Goal: Task Accomplishment & Management: Manage account settings

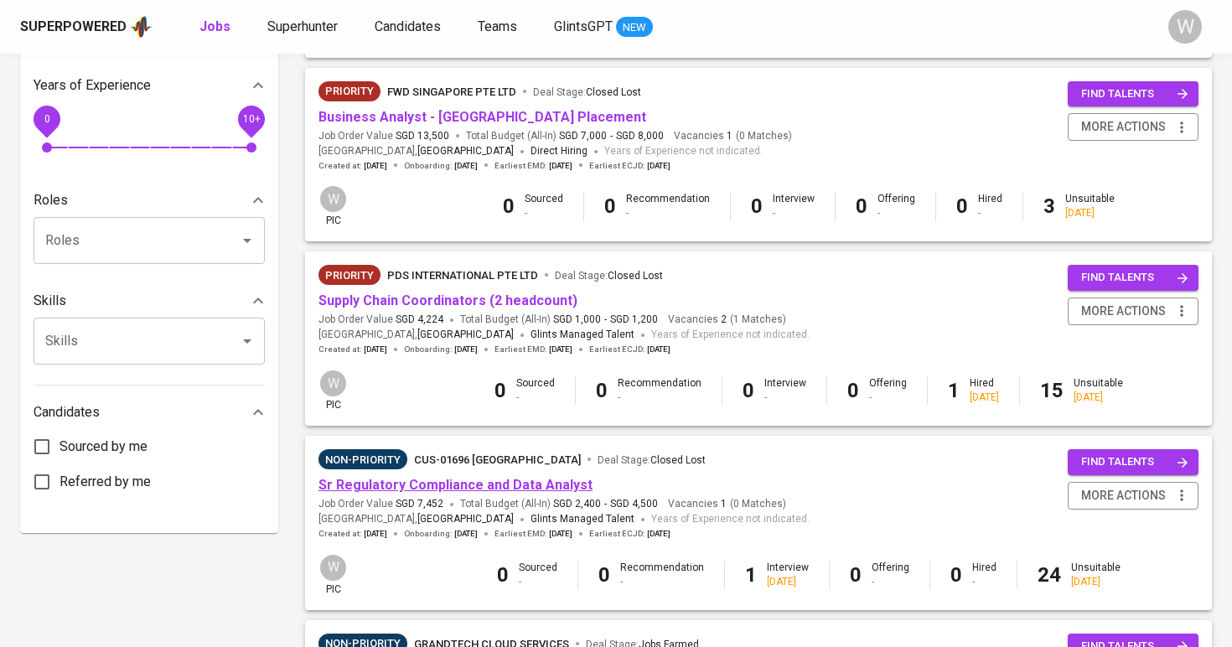
scroll to position [546, 0]
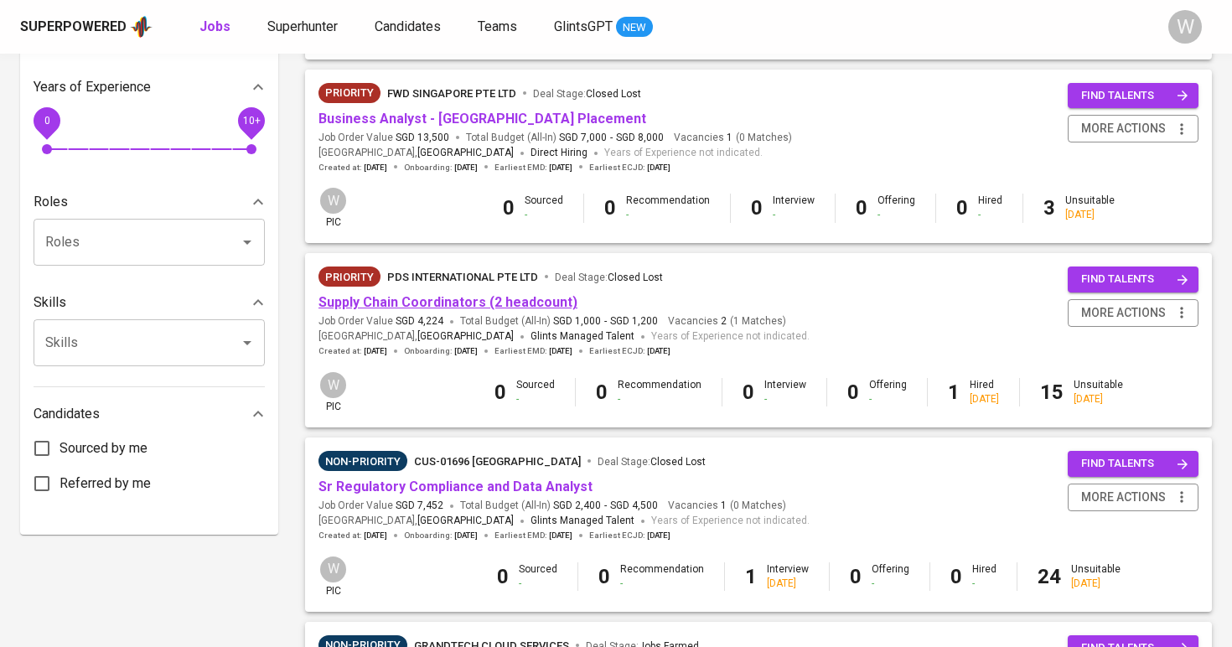
click at [416, 294] on link "Supply Chain Coordinators (2 headcount)" at bounding box center [448, 302] width 259 height 16
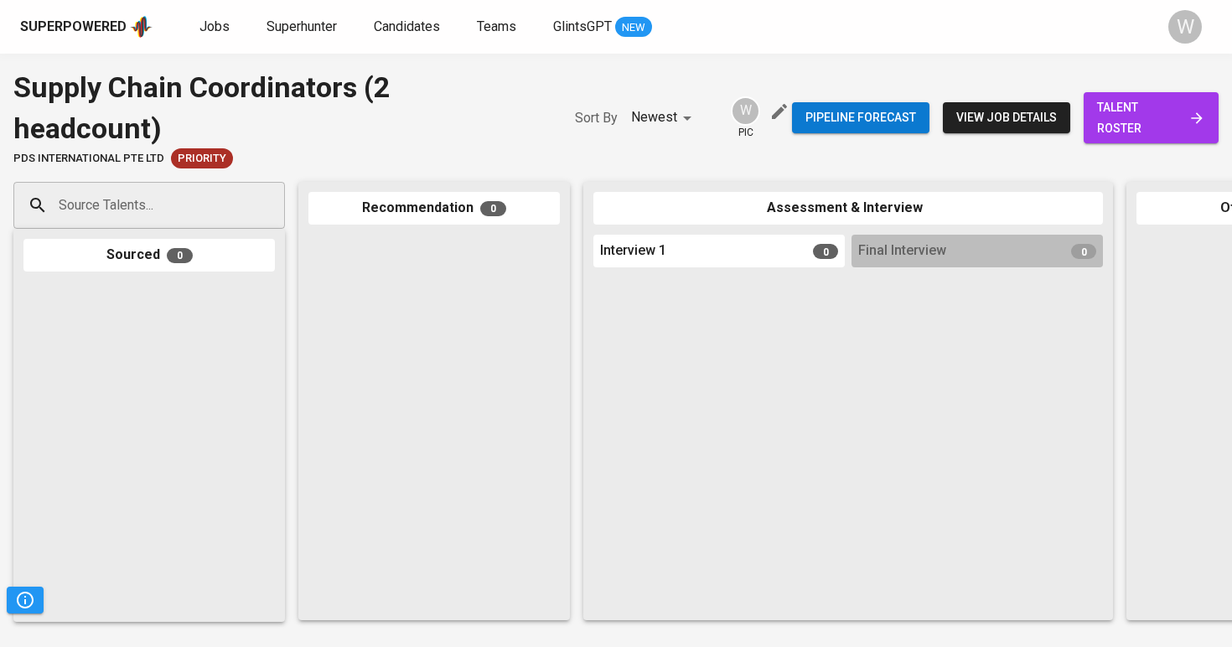
click at [1168, 127] on span "talent roster" at bounding box center [1151, 117] width 108 height 41
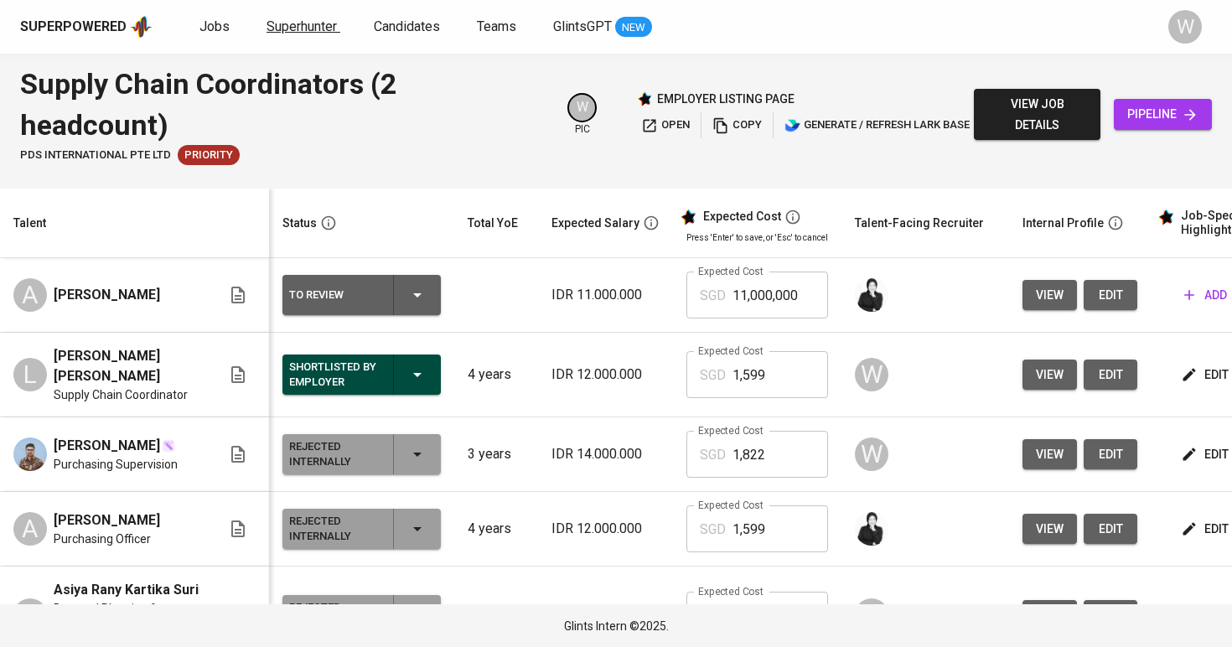
click at [298, 23] on span "Superhunter" at bounding box center [302, 26] width 70 height 16
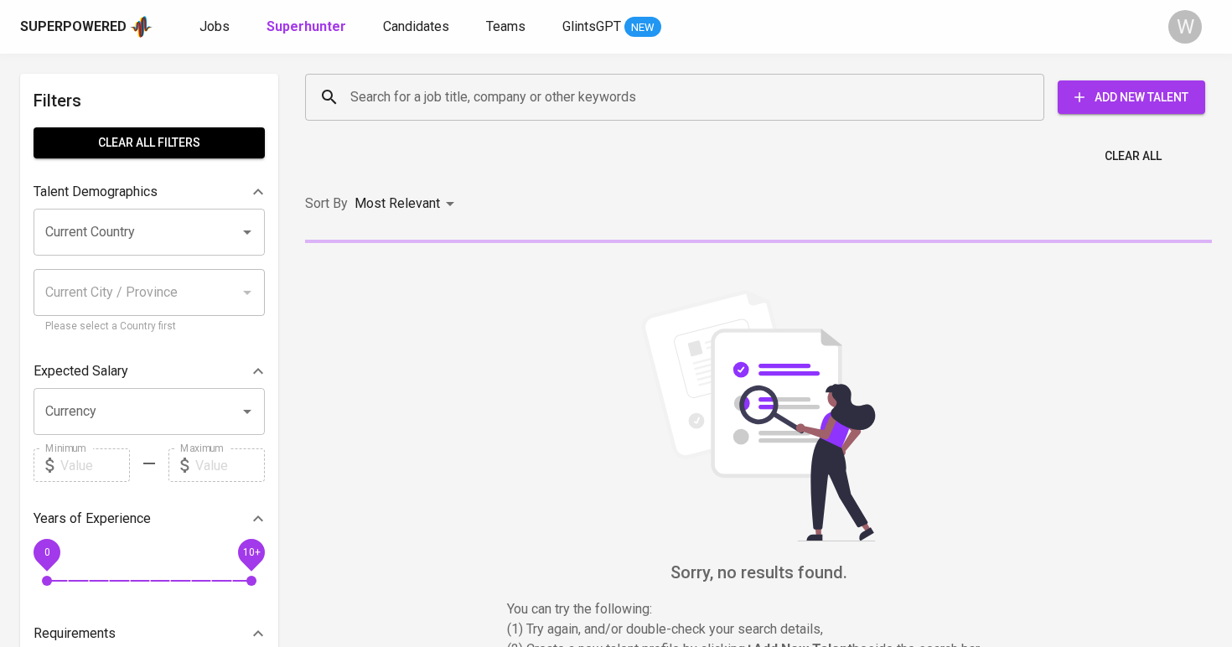
click at [460, 110] on input "Search for a job title, company or other keywords" at bounding box center [679, 97] width 666 height 32
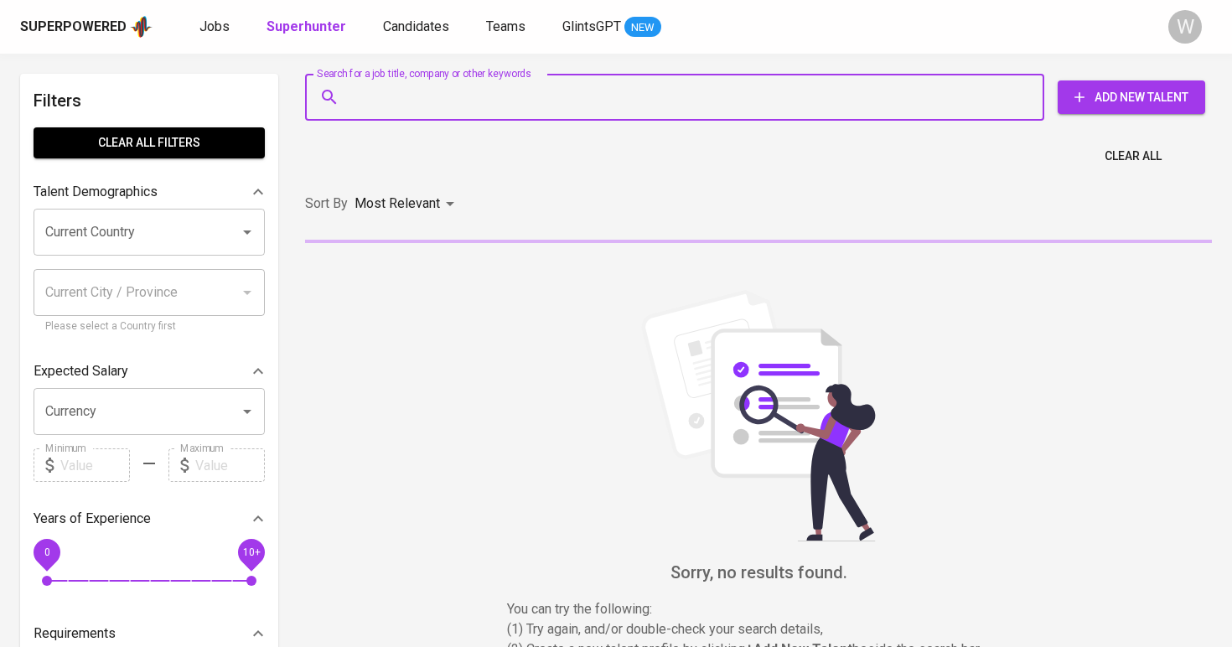
paste input "[EMAIL_ADDRESS][DOMAIN_NAME]"
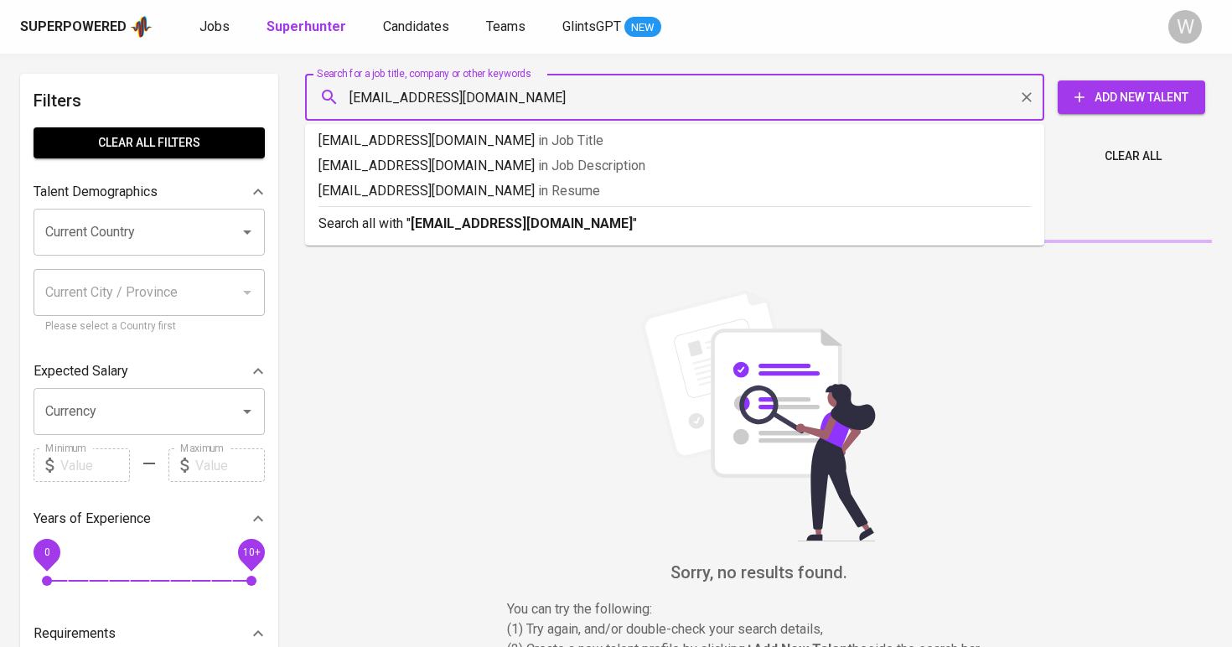
type input "[EMAIL_ADDRESS][DOMAIN_NAME]"
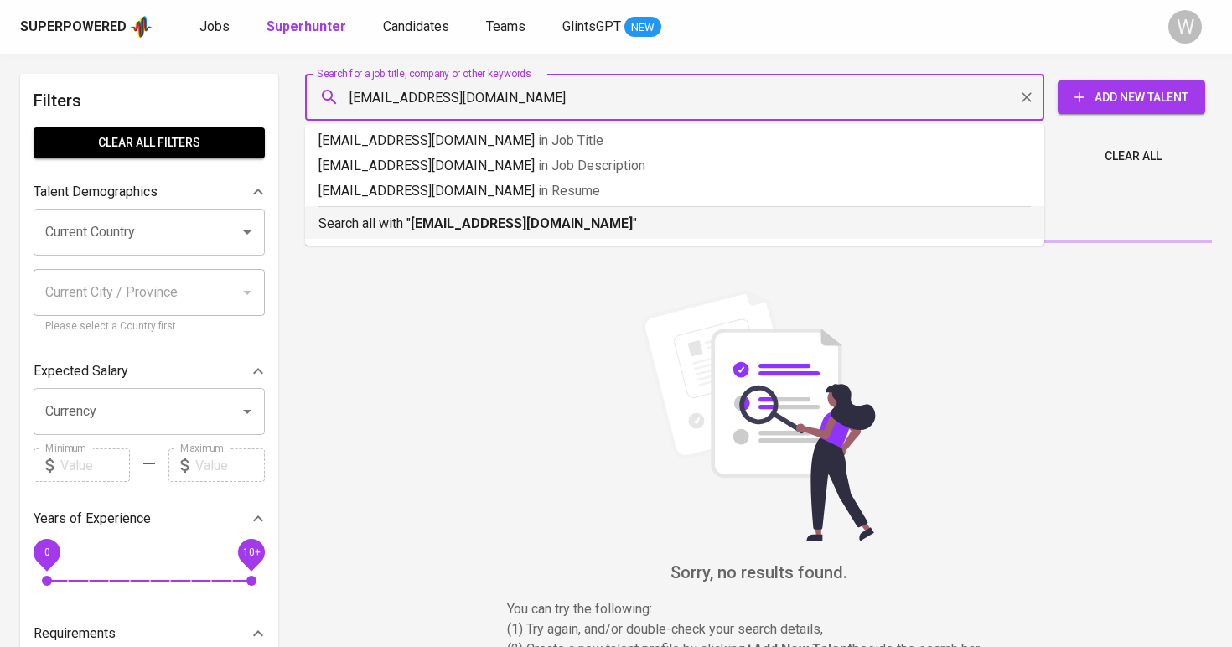
click at [509, 210] on div "Search all with " [EMAIL_ADDRESS][DOMAIN_NAME] "" at bounding box center [675, 220] width 712 height 28
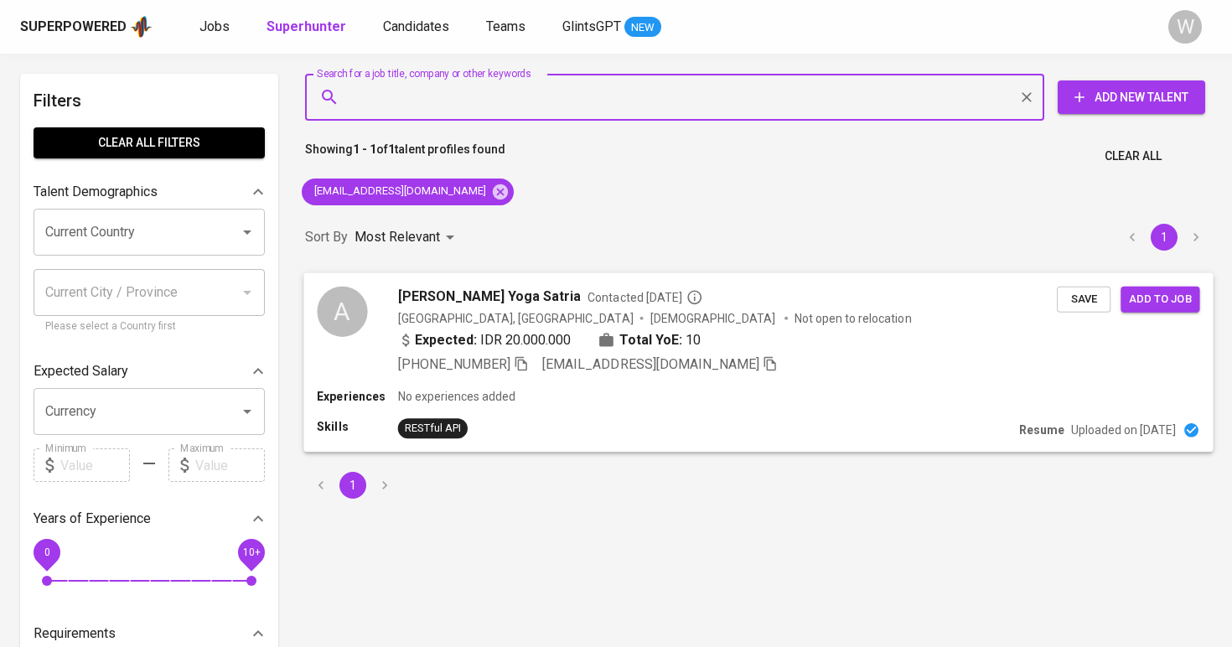
click at [526, 295] on span "[PERSON_NAME] Yoga Satria" at bounding box center [490, 296] width 184 height 20
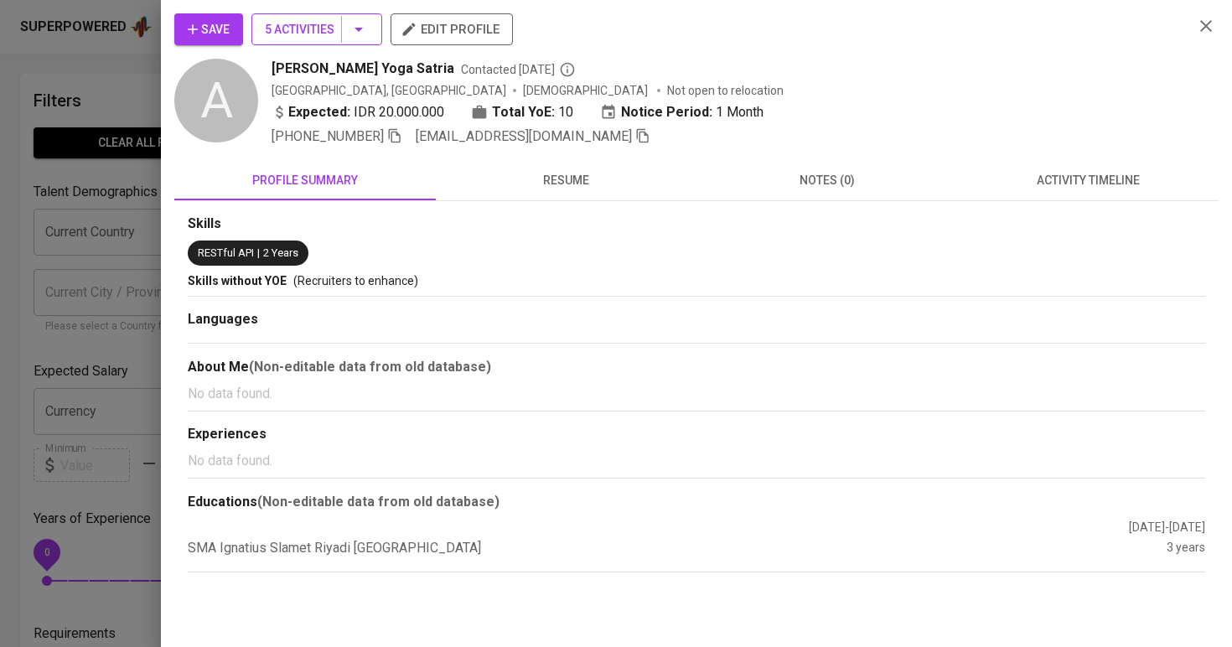
click at [312, 34] on span "5 Activities" at bounding box center [317, 29] width 104 height 21
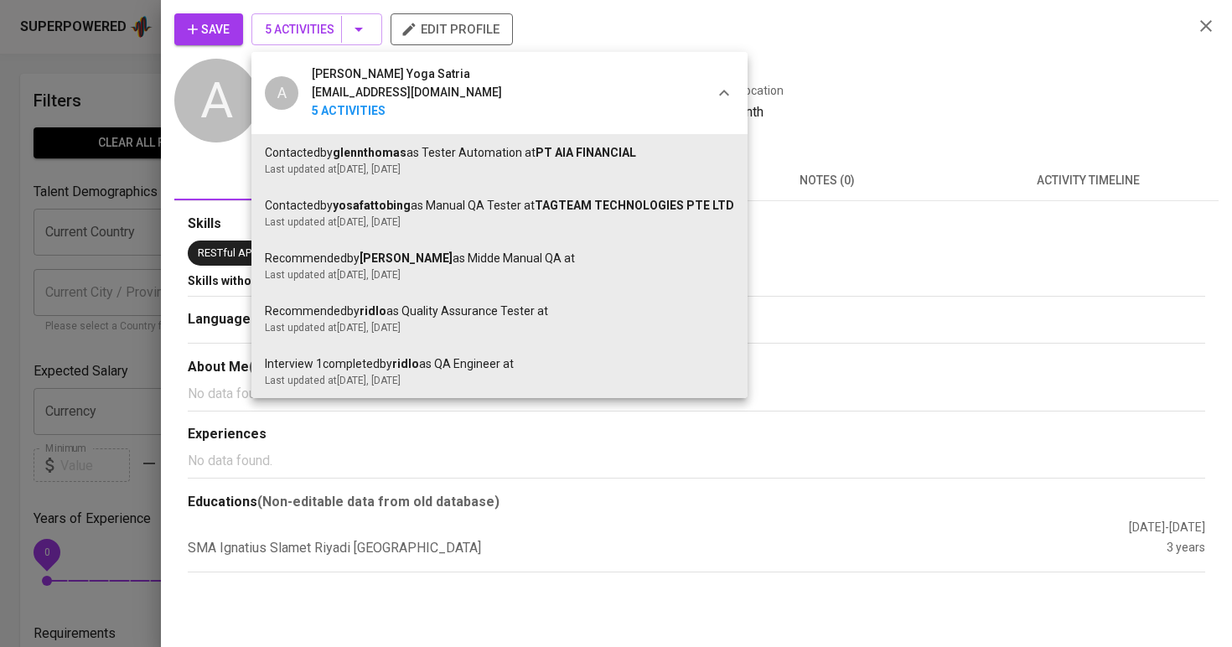
click at [1156, 150] on div at bounding box center [616, 323] width 1232 height 647
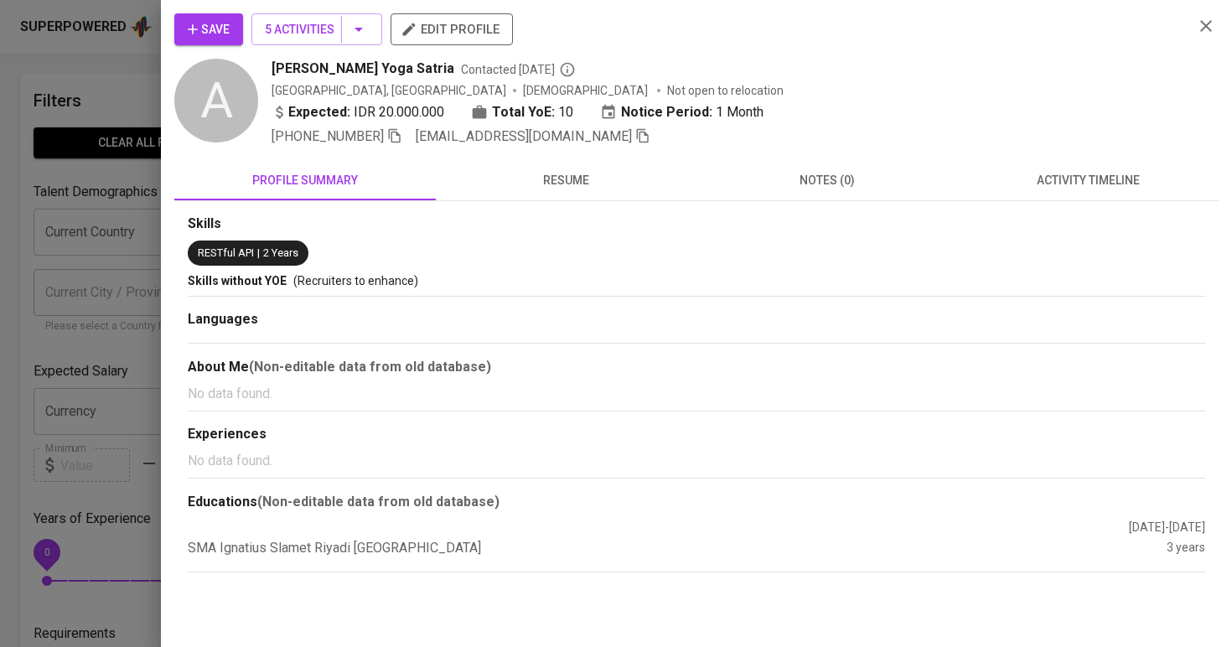
click at [1150, 156] on div "Save 5 Activities edit profile A [PERSON_NAME] Yoga Satria Contacted [DATE] [GE…" at bounding box center [696, 292] width 1044 height 559
click at [1128, 177] on span "activity timeline" at bounding box center [1088, 180] width 241 height 21
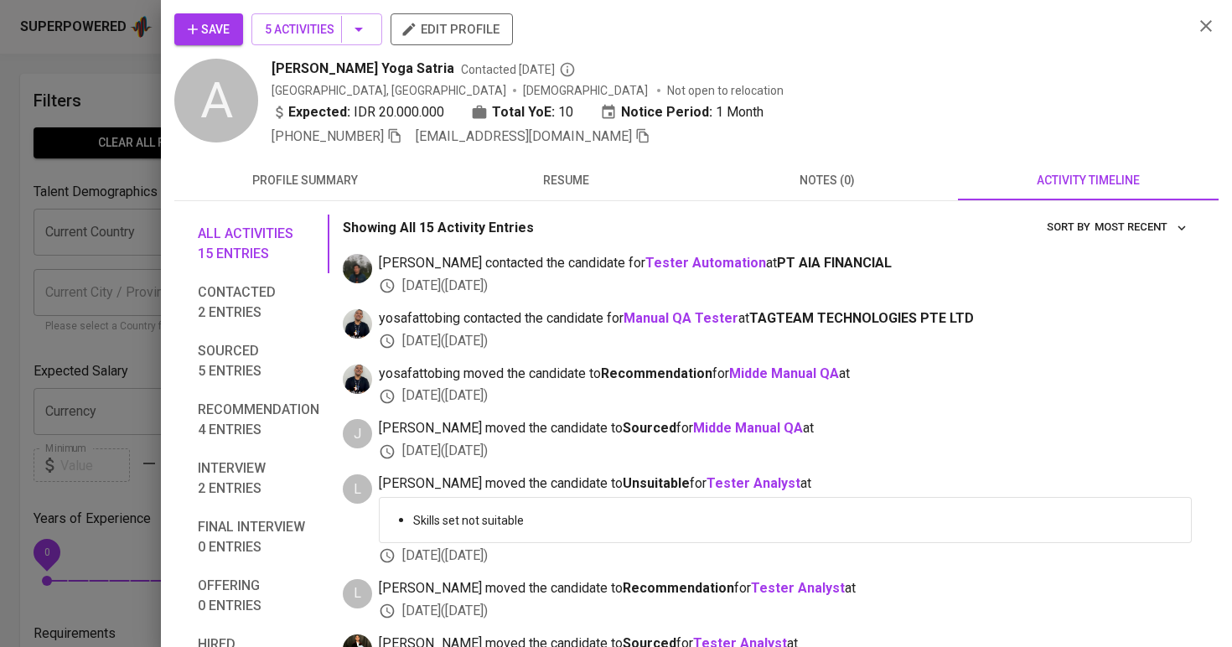
click at [219, 31] on span "Save" at bounding box center [209, 29] width 42 height 21
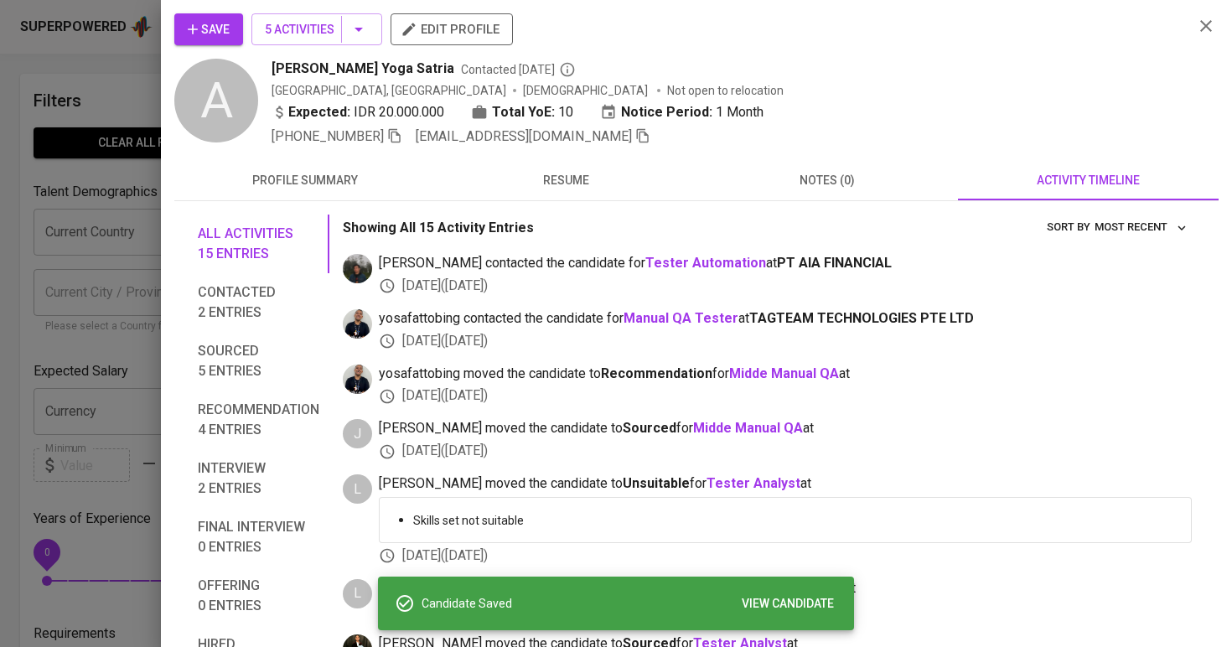
click at [109, 93] on div at bounding box center [616, 323] width 1232 height 647
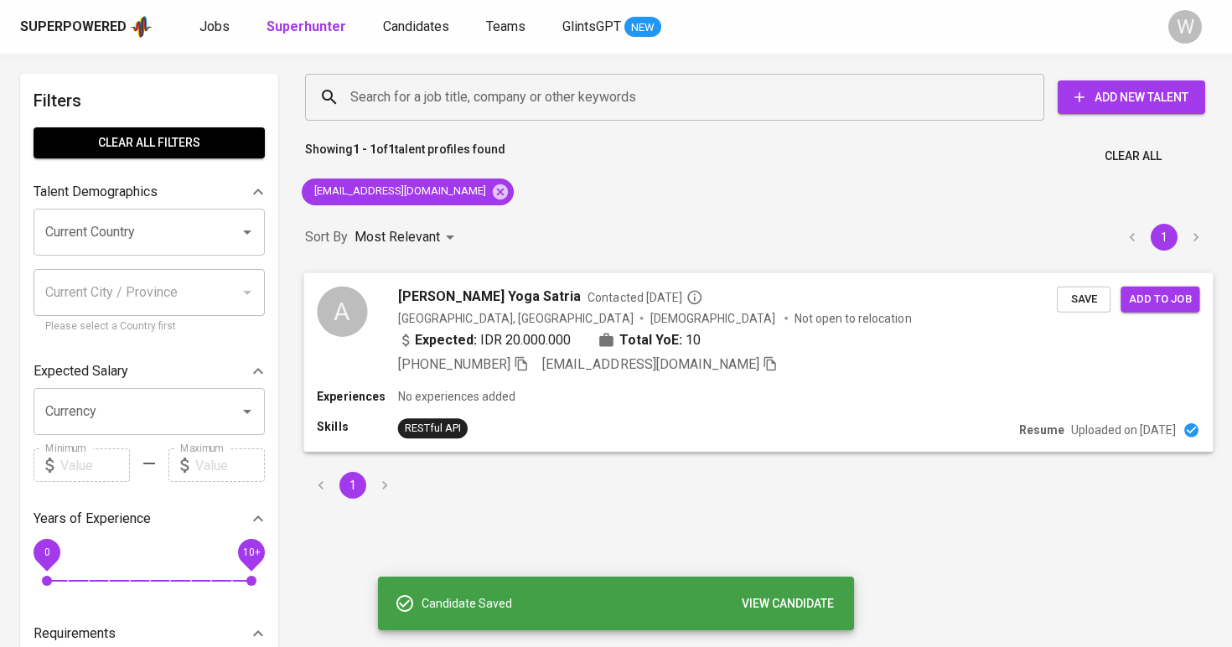
click at [1164, 300] on span "Add to job" at bounding box center [1160, 298] width 62 height 19
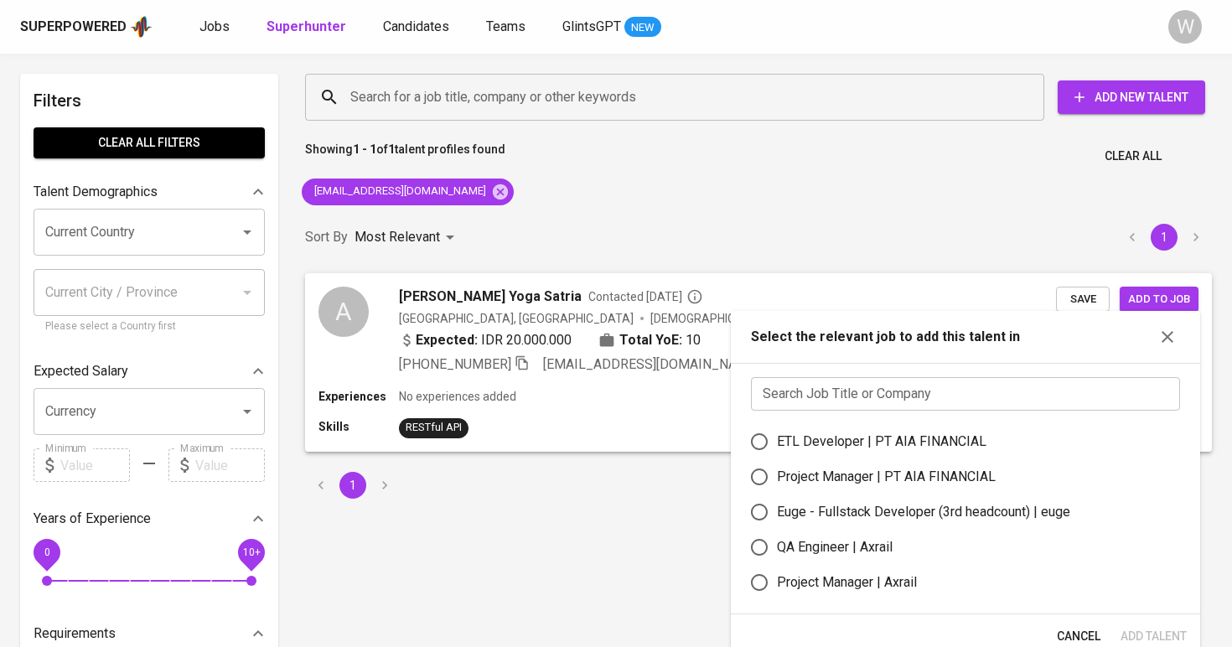
click at [913, 380] on input "text" at bounding box center [965, 394] width 429 height 34
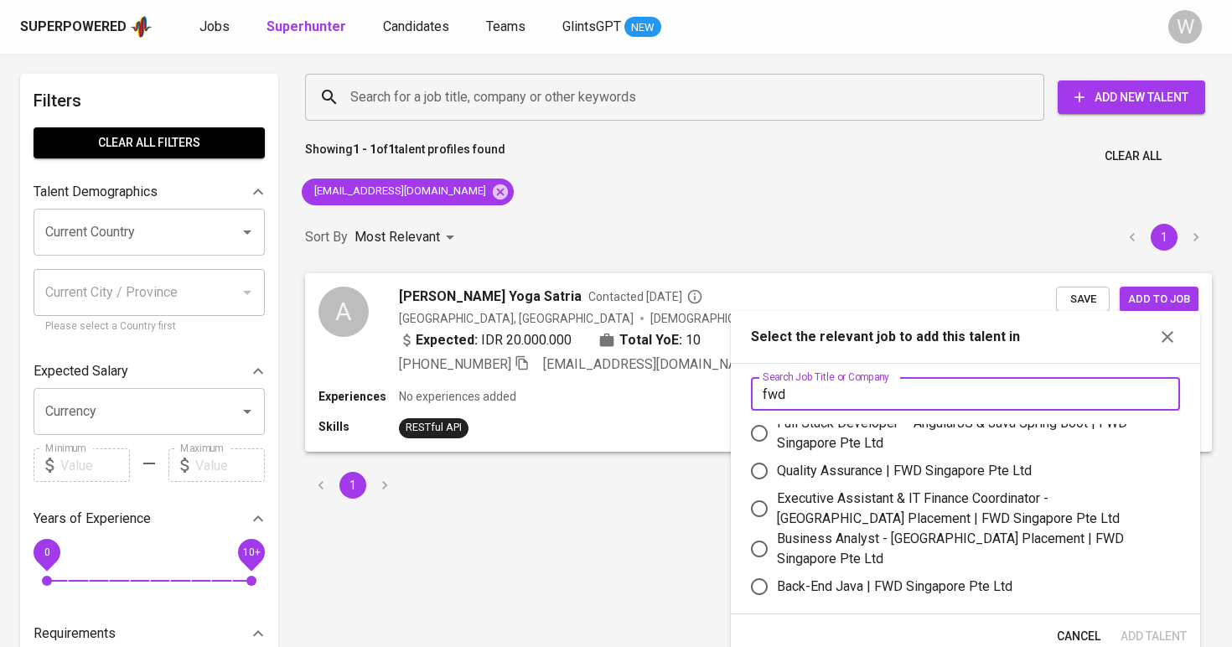
scroll to position [10, 0]
type input "fwd"
click at [884, 467] on div "Quality Assurance | FWD Singapore Pte Ltd" at bounding box center [904, 472] width 255 height 20
click at [777, 467] on input "Quality Assurance | FWD Singapore Pte Ltd" at bounding box center [759, 471] width 35 height 35
radio input "true"
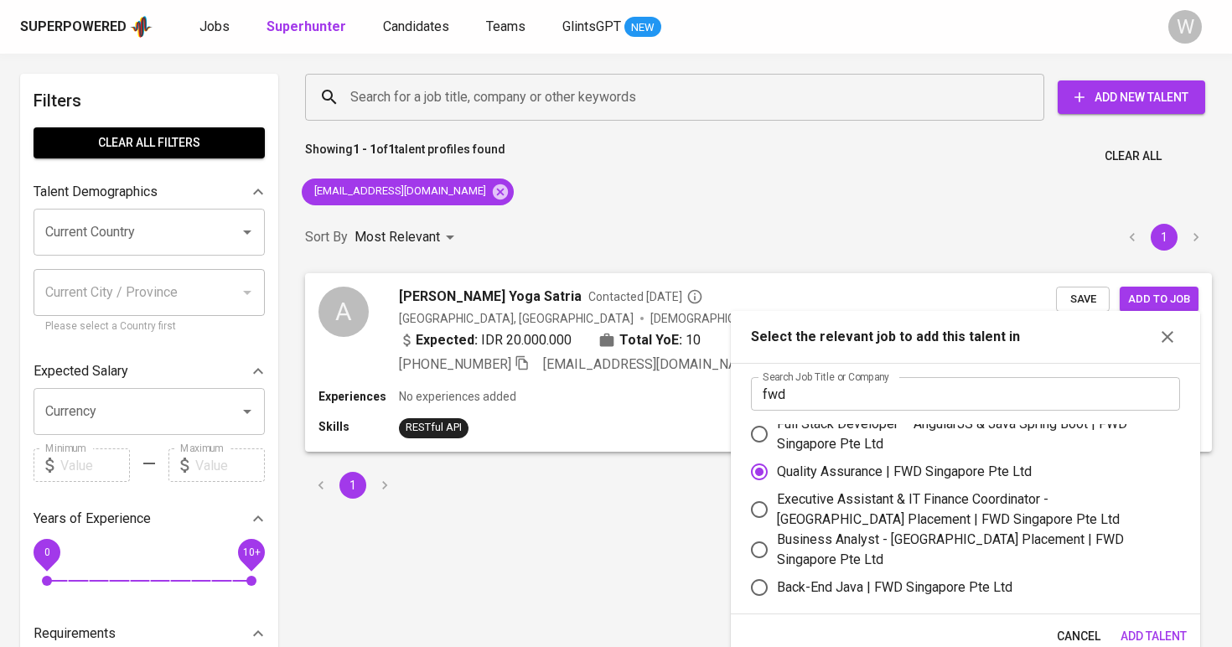
click at [1127, 627] on span "Add Talent" at bounding box center [1154, 636] width 66 height 21
